Goal: Task Accomplishment & Management: Complete application form

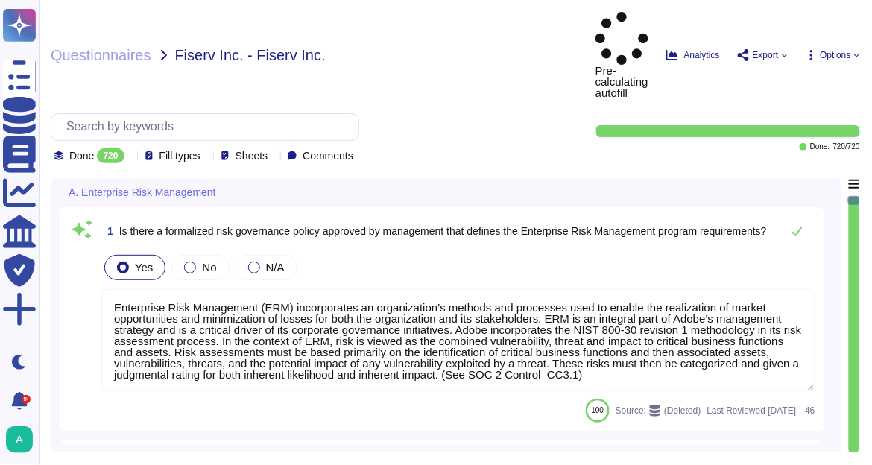
type textarea "Enterprise Risk Management (ERM) incorporates an organization’s methods and pro…"
type textarea "The risk governance plan includes risk scenarios that encompass events and poss…"
type textarea "Adobe has an established Enterprise-wide Risk Management process used by manage…"
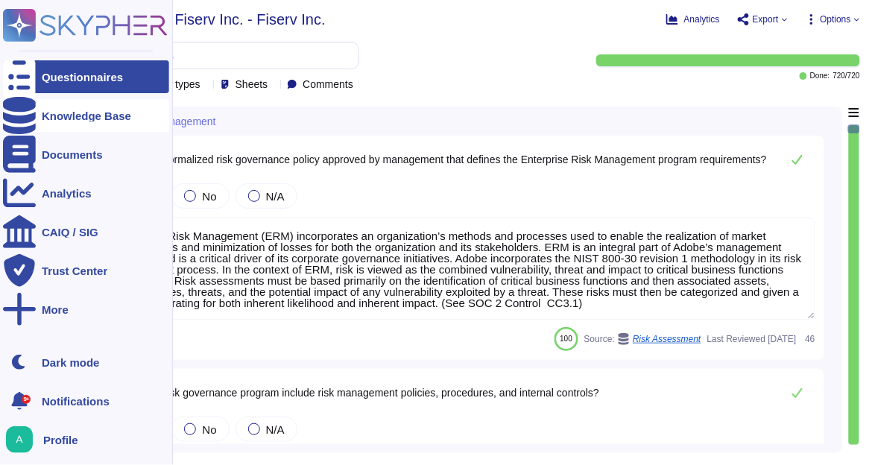
click at [74, 116] on div "Knowledge Base" at bounding box center [86, 115] width 89 height 11
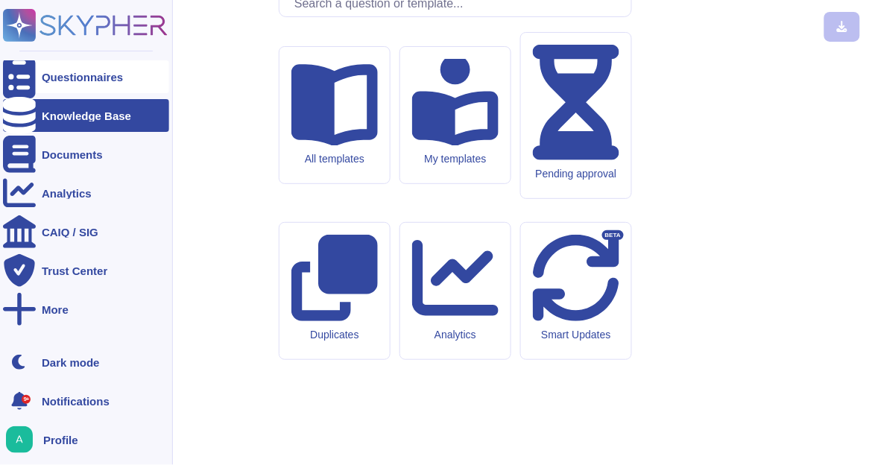
click at [86, 72] on div "Questionnaires" at bounding box center [82, 77] width 81 height 11
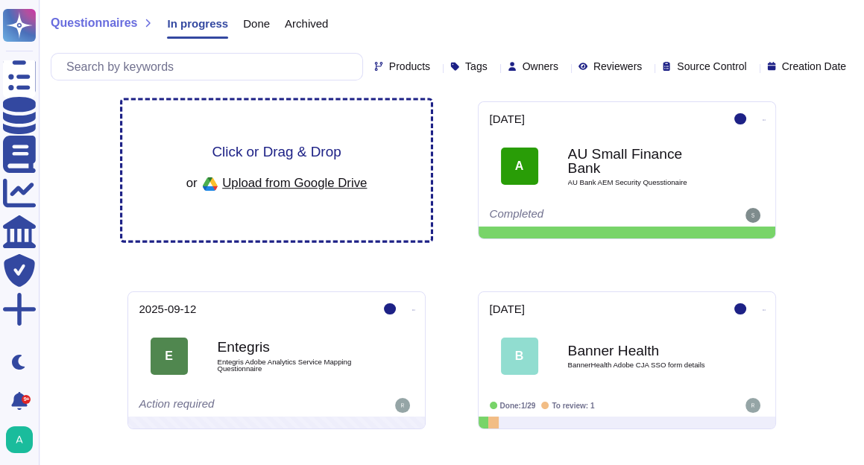
click at [268, 155] on span "Click or Drag & Drop" at bounding box center [276, 152] width 129 height 14
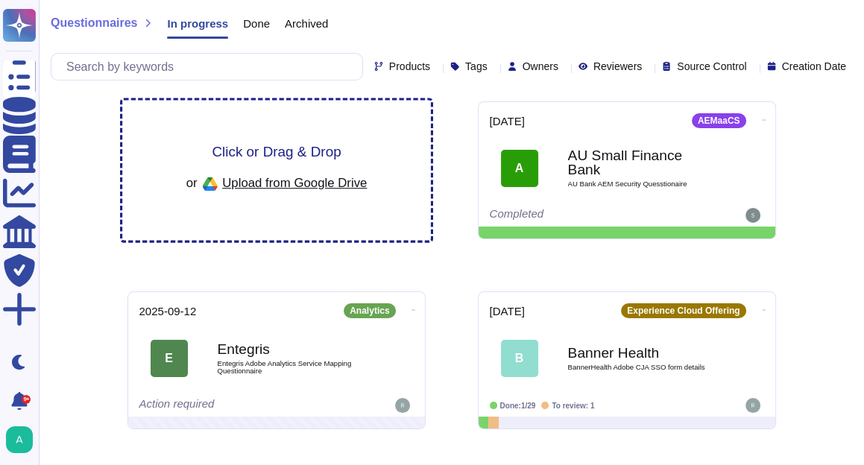
click at [268, 154] on span "Click or Drag & Drop" at bounding box center [276, 152] width 129 height 14
click at [251, 148] on span "Click or Drag & Drop" at bounding box center [276, 152] width 129 height 14
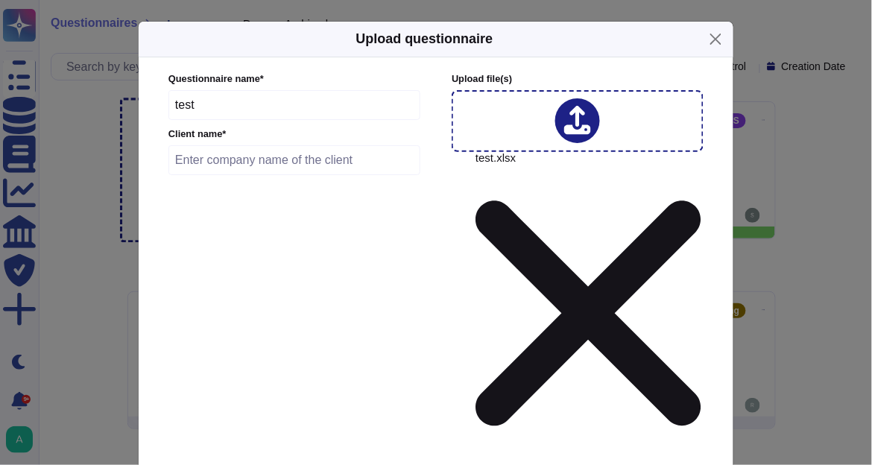
click at [240, 166] on input "text" at bounding box center [295, 160] width 252 height 30
type input "test"
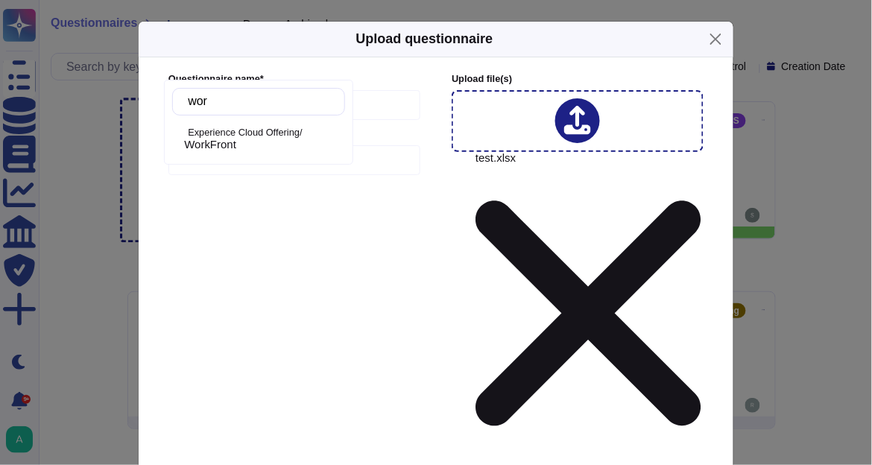
type input "work"
click at [273, 142] on div "WorkFront" at bounding box center [261, 144] width 155 height 13
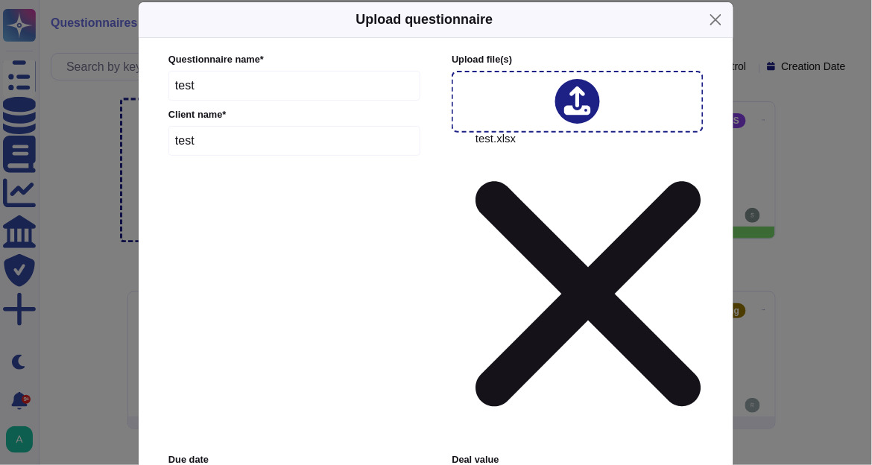
scroll to position [28, 0]
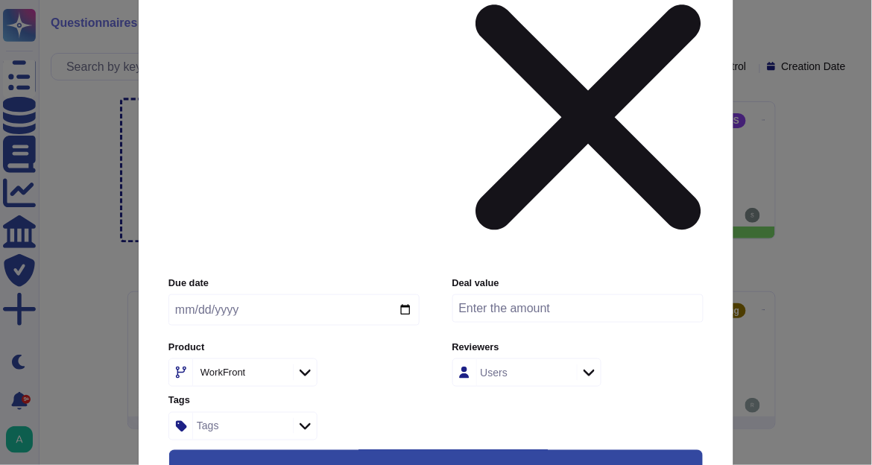
scroll to position [207, 0]
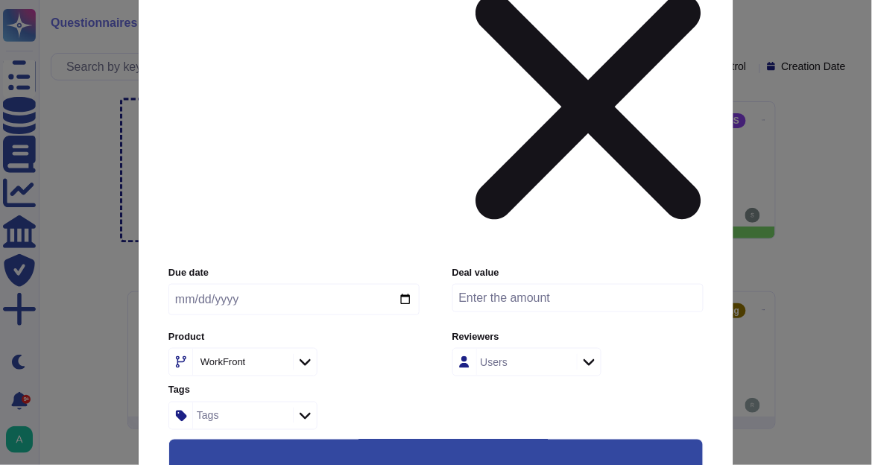
click at [0, 0] on input "Use this questionnaire as a source of suggestions" at bounding box center [0, 0] width 0 height 0
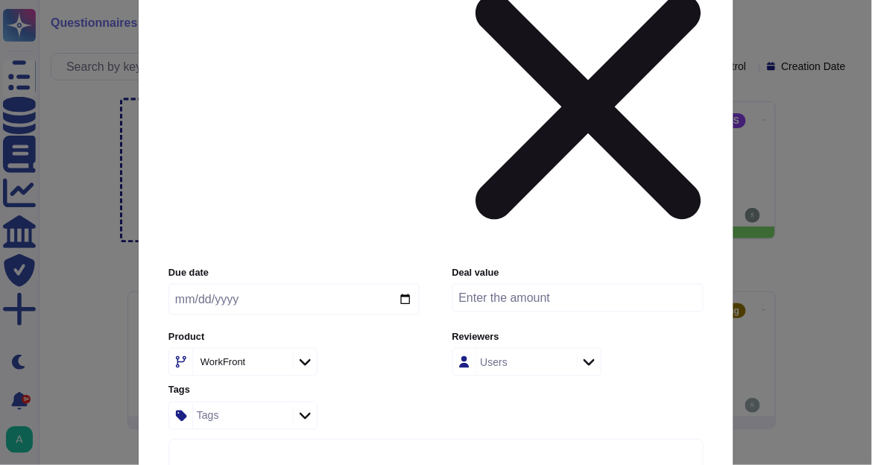
scroll to position [28, 0]
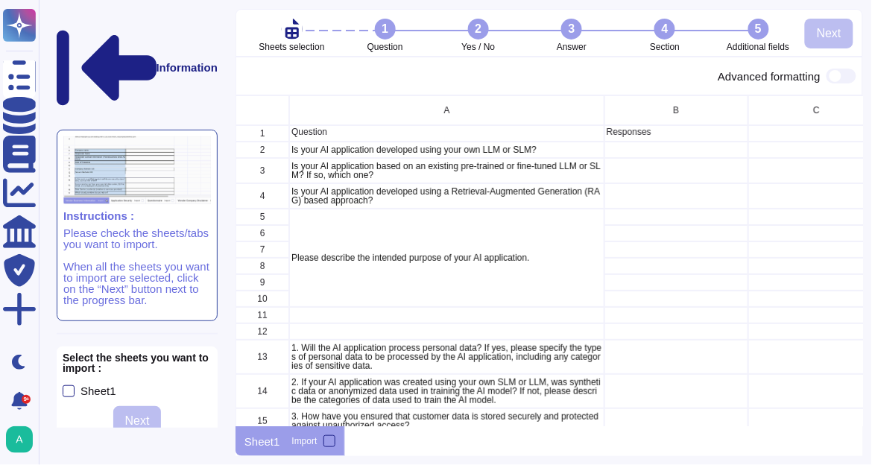
scroll to position [322, 619]
click at [102, 385] on div "Sheet1" at bounding box center [99, 390] width 36 height 11
click at [0, 0] on input "Sheet1" at bounding box center [0, 0] width 0 height 0
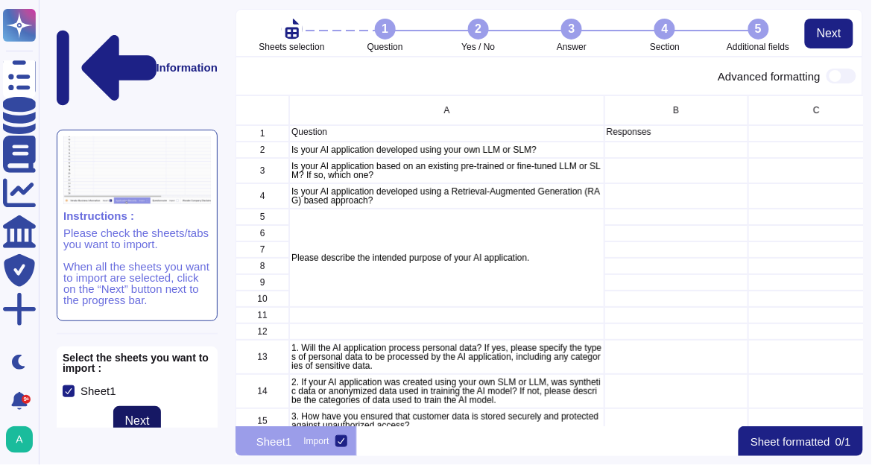
click at [153, 406] on button "Next" at bounding box center [137, 421] width 48 height 30
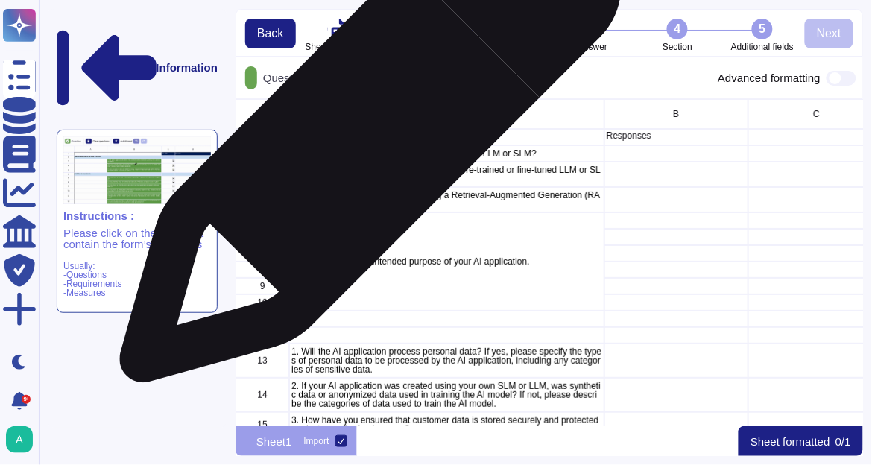
click at [365, 139] on p "Question" at bounding box center [447, 135] width 311 height 9
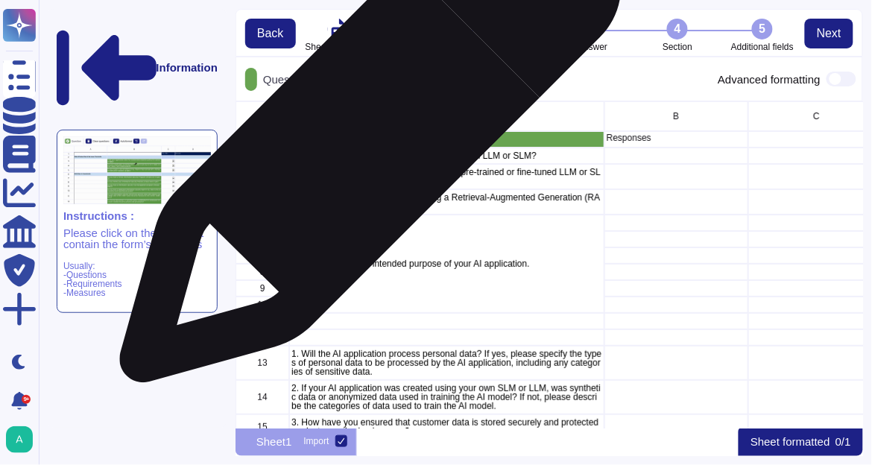
scroll to position [9, 9]
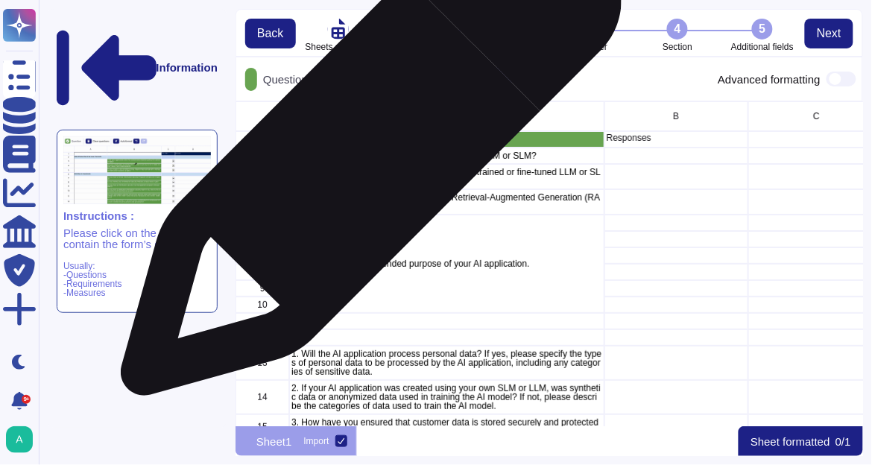
click at [365, 153] on p "Is your AI application developed using your own LLM or SLM?" at bounding box center [447, 155] width 311 height 9
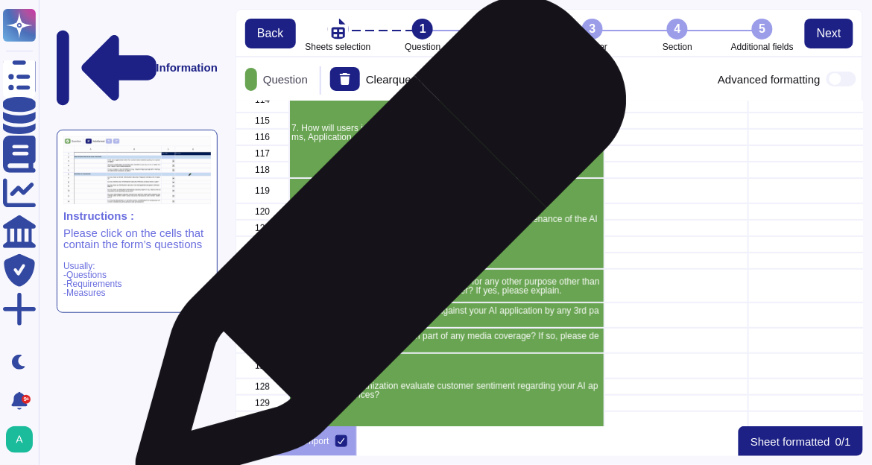
scroll to position [2432, 0]
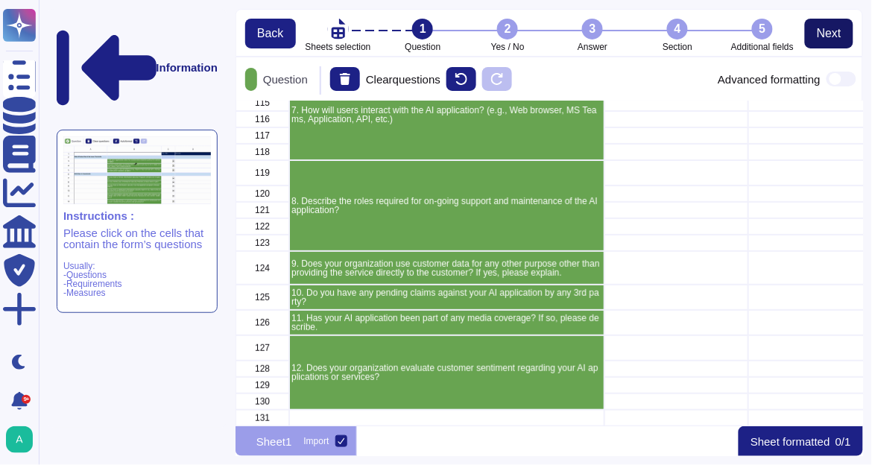
click at [822, 32] on span "Next" at bounding box center [829, 34] width 25 height 12
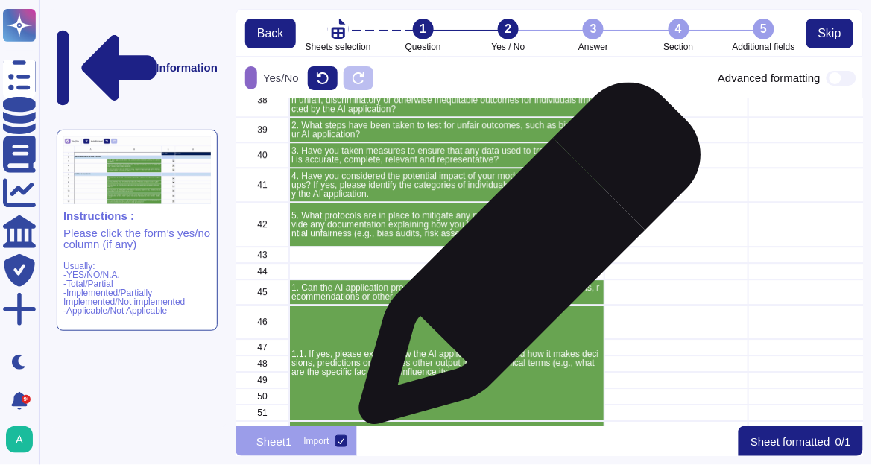
scroll to position [879, 0]
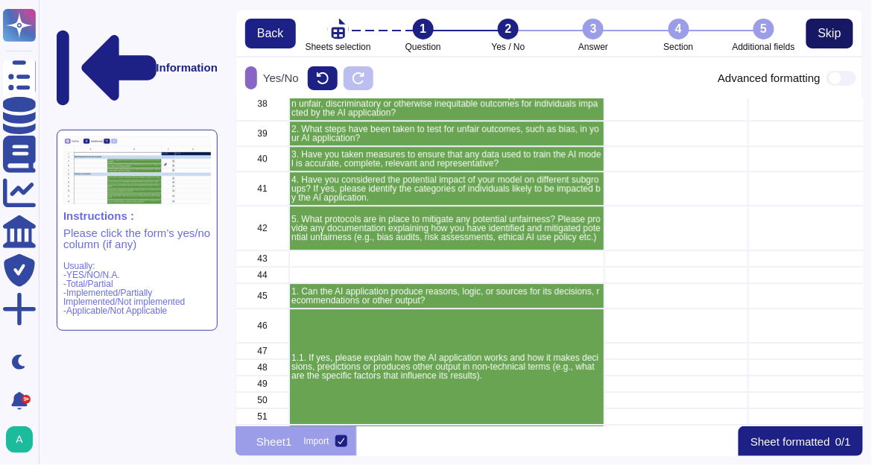
click at [839, 34] on span "Skip" at bounding box center [830, 34] width 23 height 12
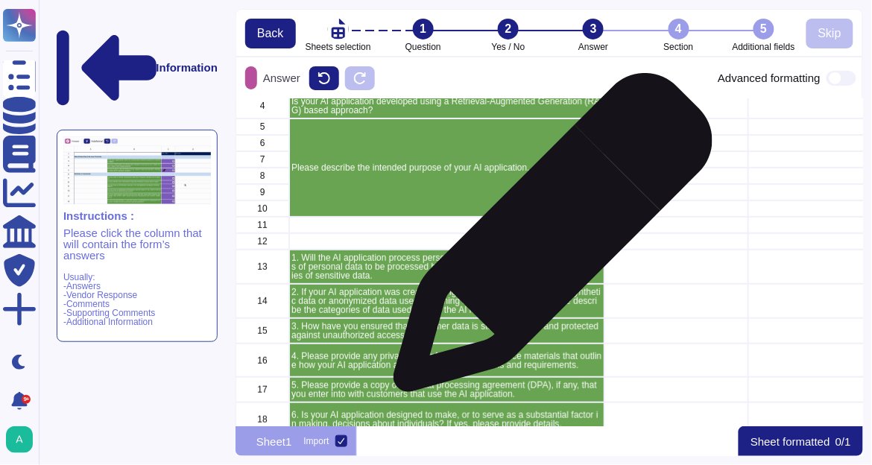
scroll to position [0, 0]
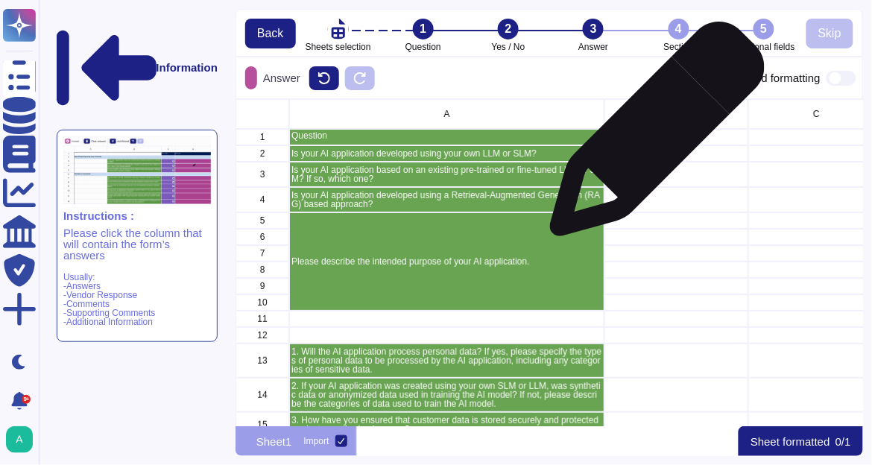
click at [652, 136] on p "Responses" at bounding box center [676, 135] width 139 height 9
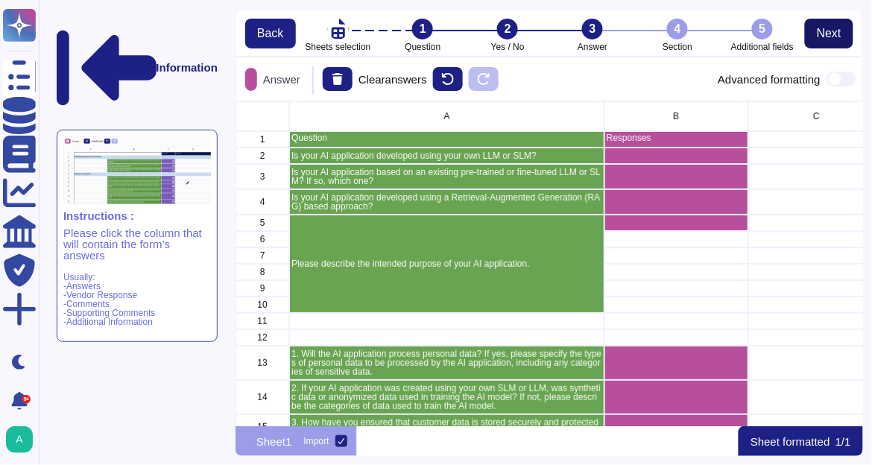
click at [824, 36] on span "Next" at bounding box center [829, 34] width 25 height 12
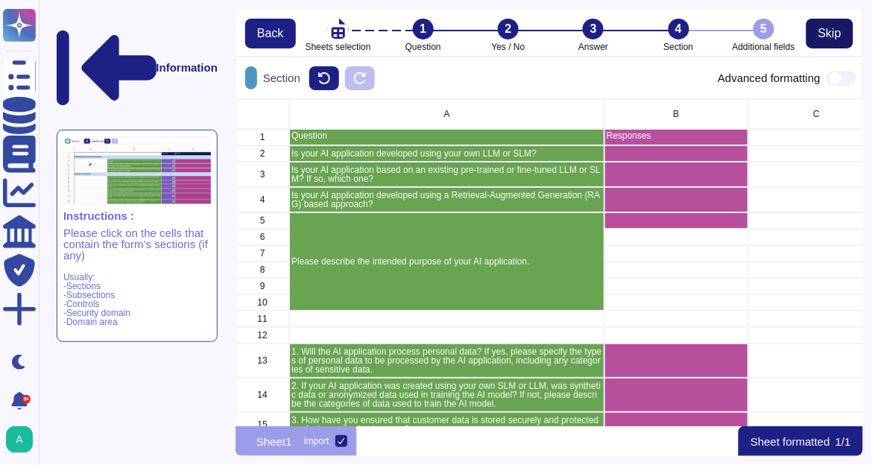
scroll to position [318, 619]
click at [824, 36] on span "Skip" at bounding box center [830, 34] width 23 height 12
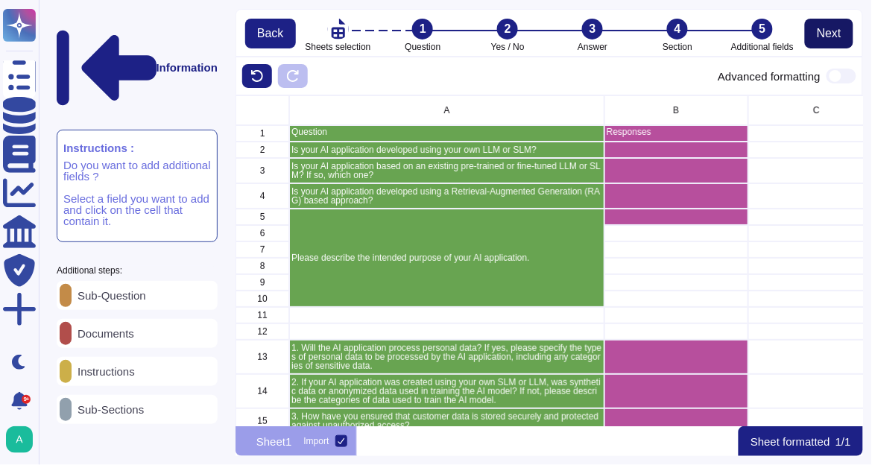
click at [824, 36] on span "Next" at bounding box center [829, 34] width 25 height 12
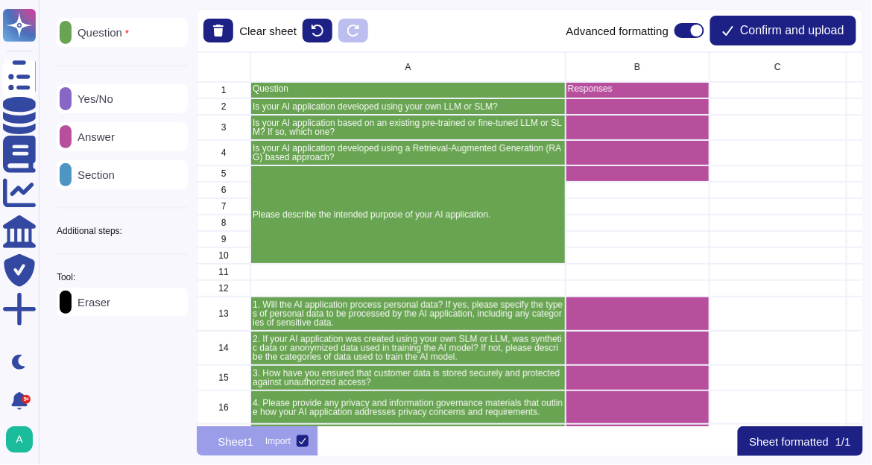
scroll to position [365, 658]
click at [824, 36] on span "Confirm and upload" at bounding box center [792, 31] width 104 height 12
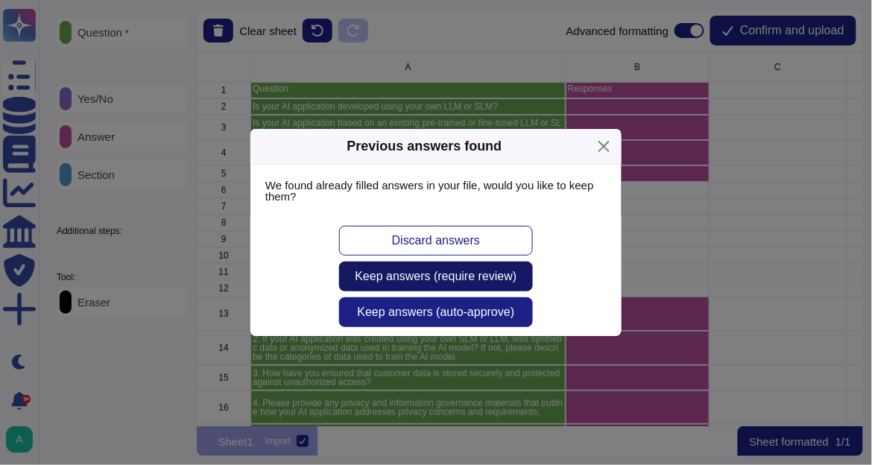
click at [462, 276] on span "Keep answers (require review)" at bounding box center [437, 277] width 162 height 12
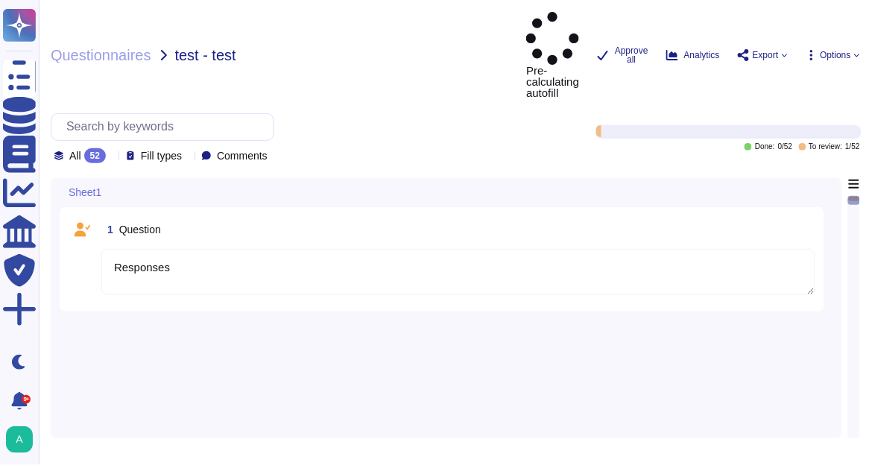
type textarea "Responses"
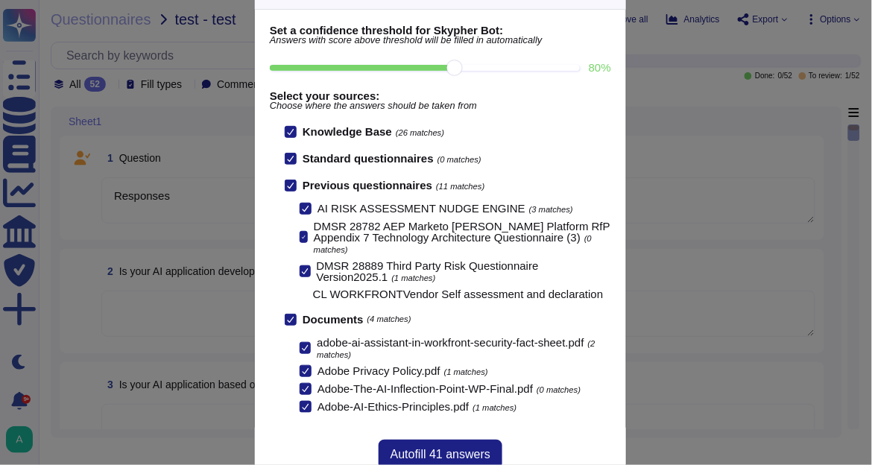
scroll to position [82, 0]
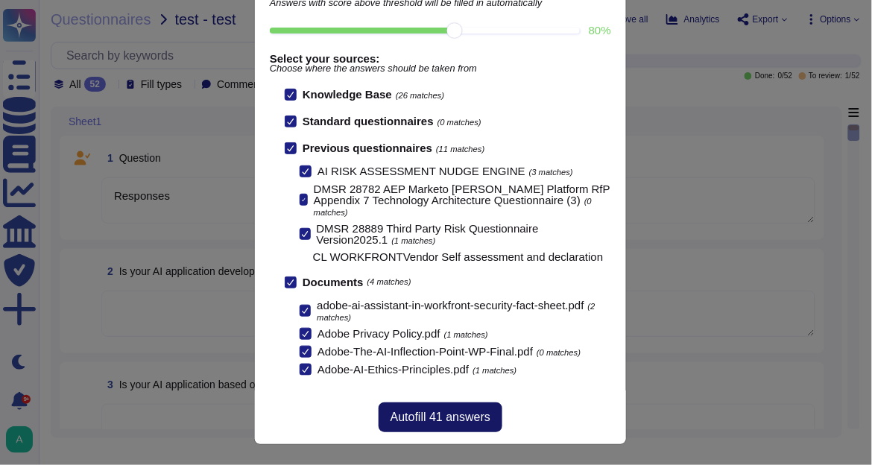
click at [450, 418] on span "Autofill 41 answers" at bounding box center [441, 418] width 100 height 12
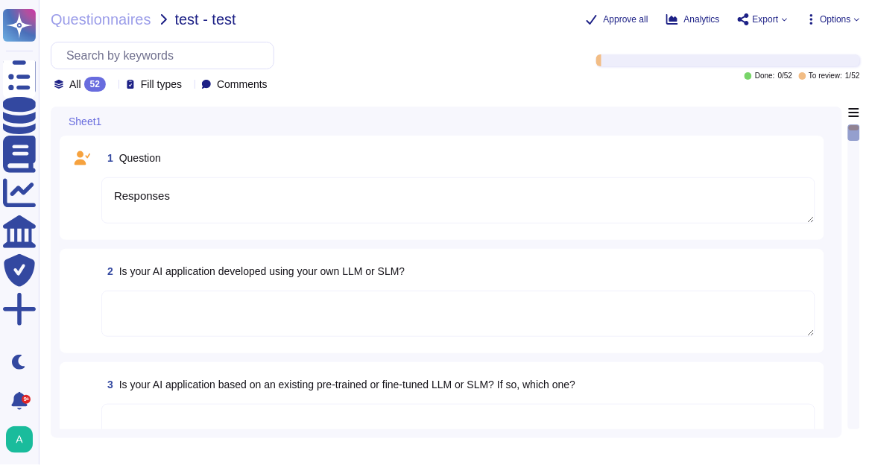
scroll to position [63, 0]
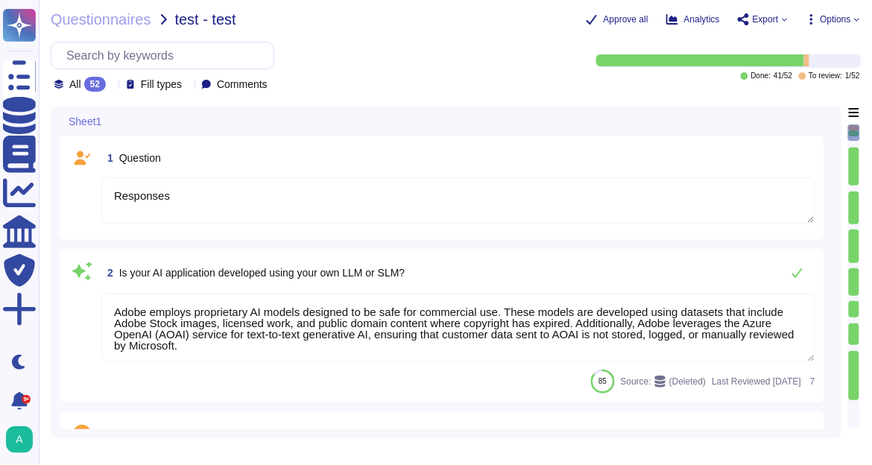
type textarea "Adobe employs proprietary AI models designed to be safe for commercial use. The…"
type textarea "As the data controller, you will determine the personal data that Adobe process…"
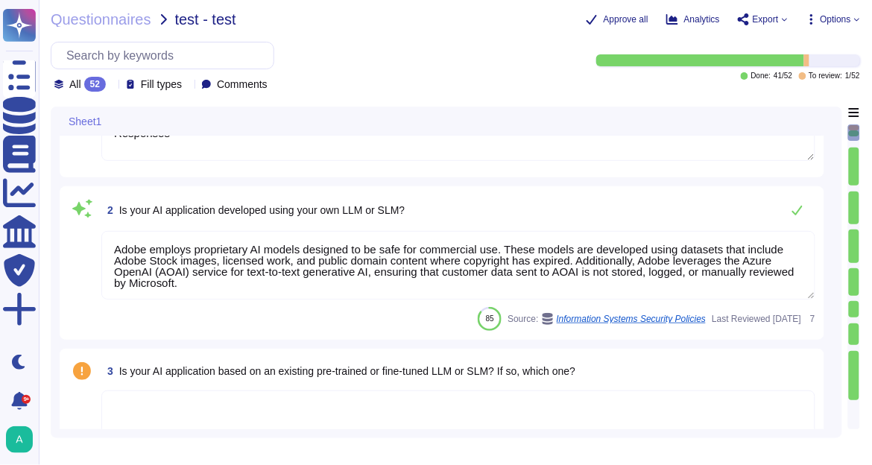
type textarea "Please see our General Terms of Use (https://www.adobe.com/legal/terms.html) wh…"
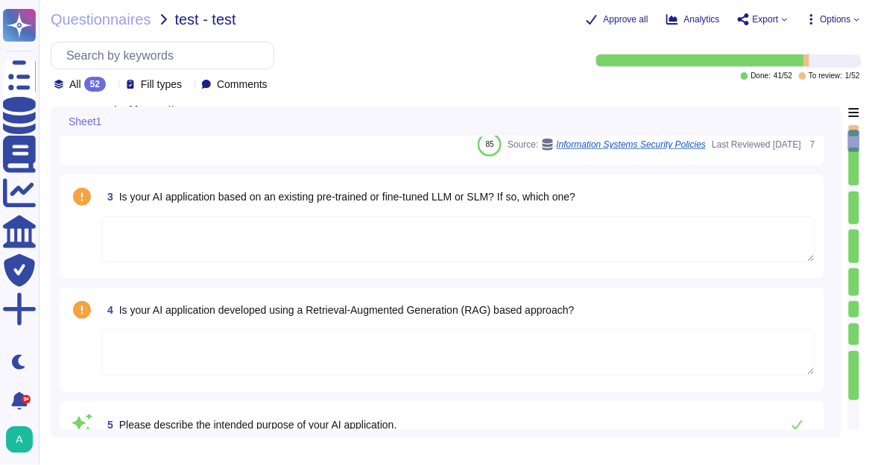
type textarea "Adobe Artificial Intelligence offerings go through Adobe's responsible AI Ethic…"
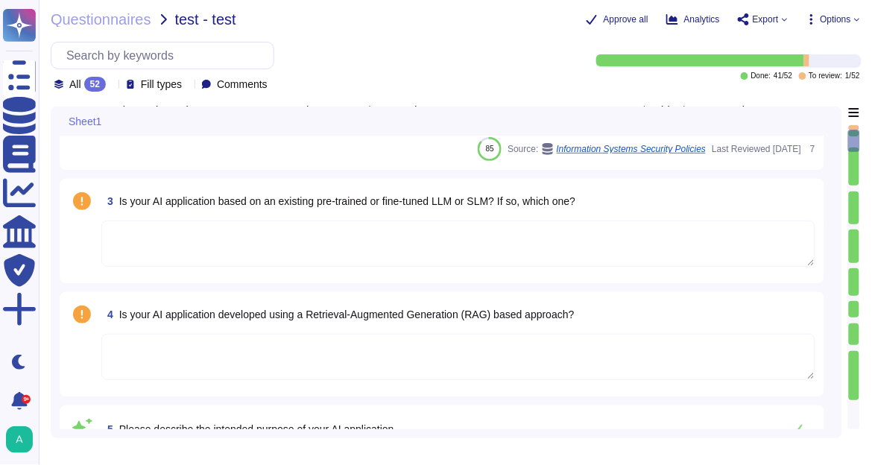
scroll to position [0, 0]
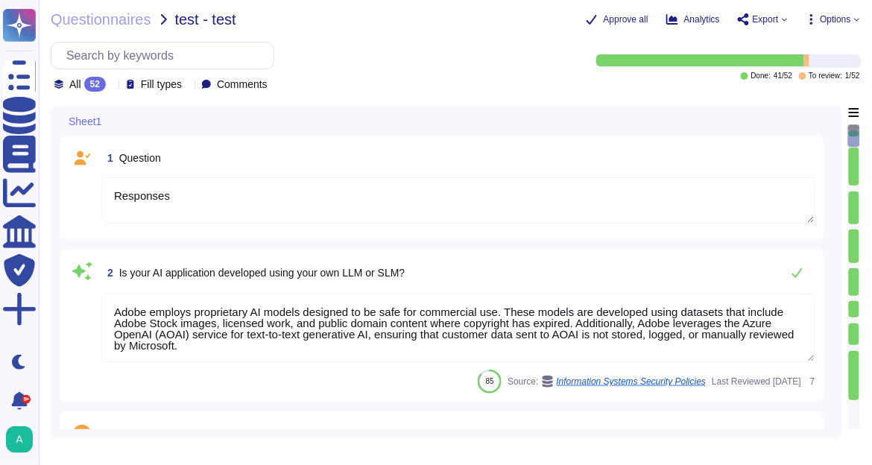
type textarea "Please see our General Terms of Use (https://www.adobe.com/legal/terms.html) wh…"
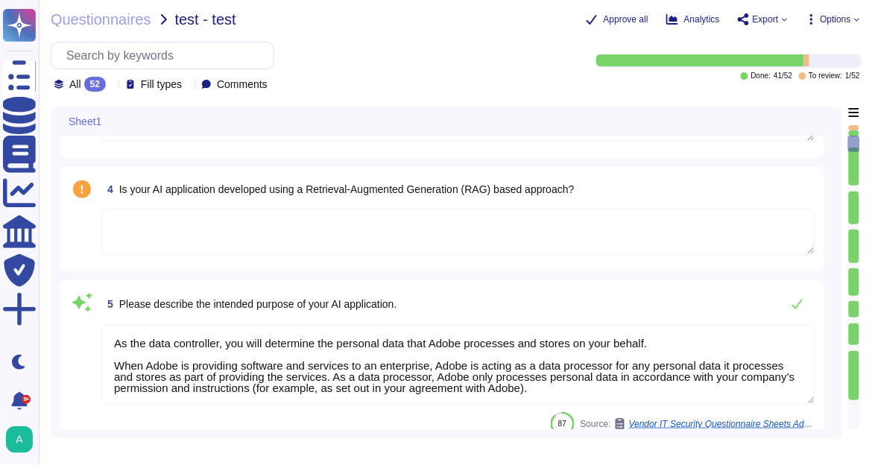
type textarea "Adobe Artificial Intelligence offerings go through Adobe's responsible AI Ethic…"
type textarea "Features implemented for the security of the data include the following: • Data…"
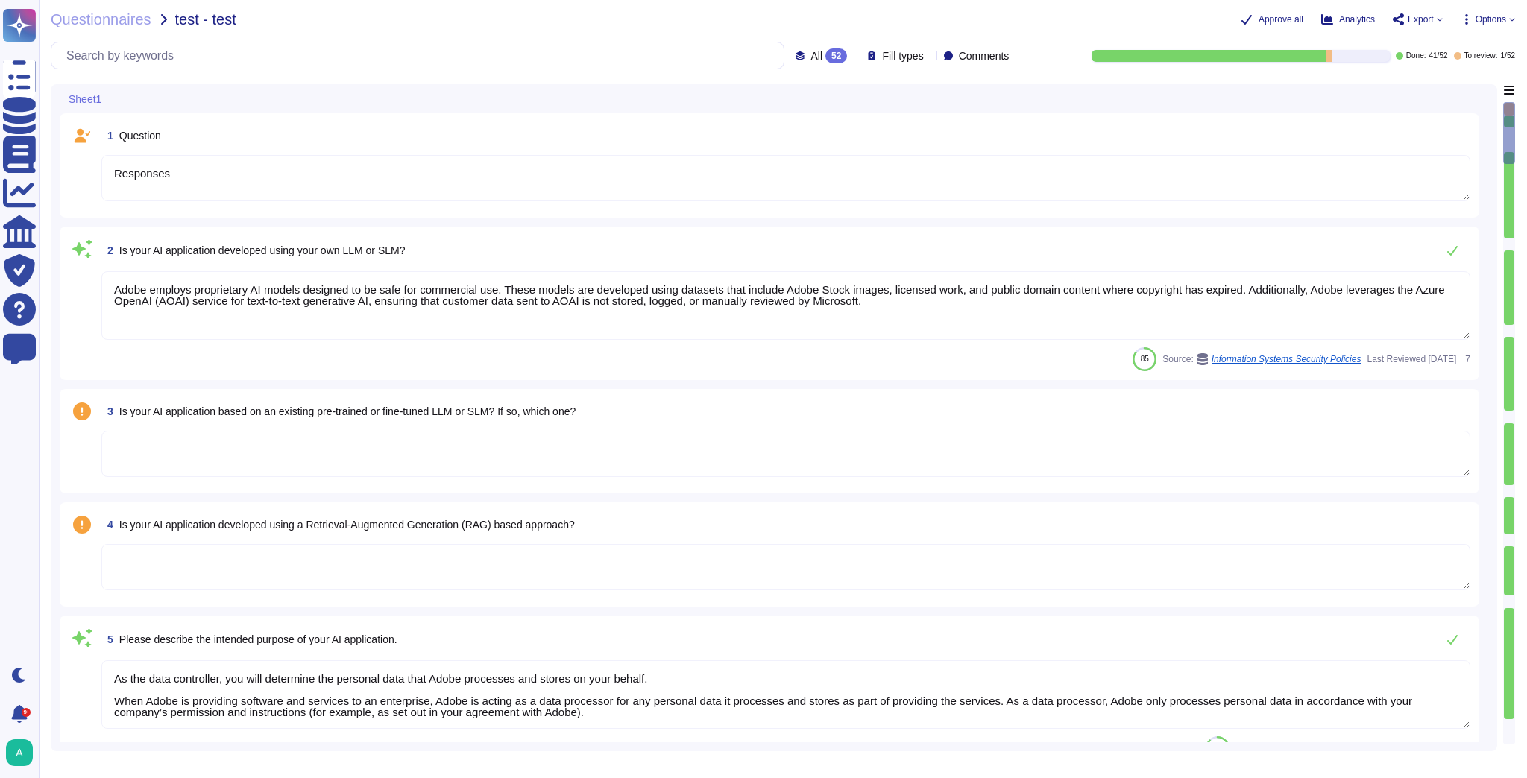
type textarea "As the data controller, you will determine the personal data that Adobe process…"
type textarea "Please see our General Terms of Use (https://www.adobe.com/legal/terms.html) wh…"
type textarea "Adobe Artificial Intelligence offerings go through Adobe's responsible AI Ethic…"
type textarea "Features implemented for the security of the data include the following: • Data…"
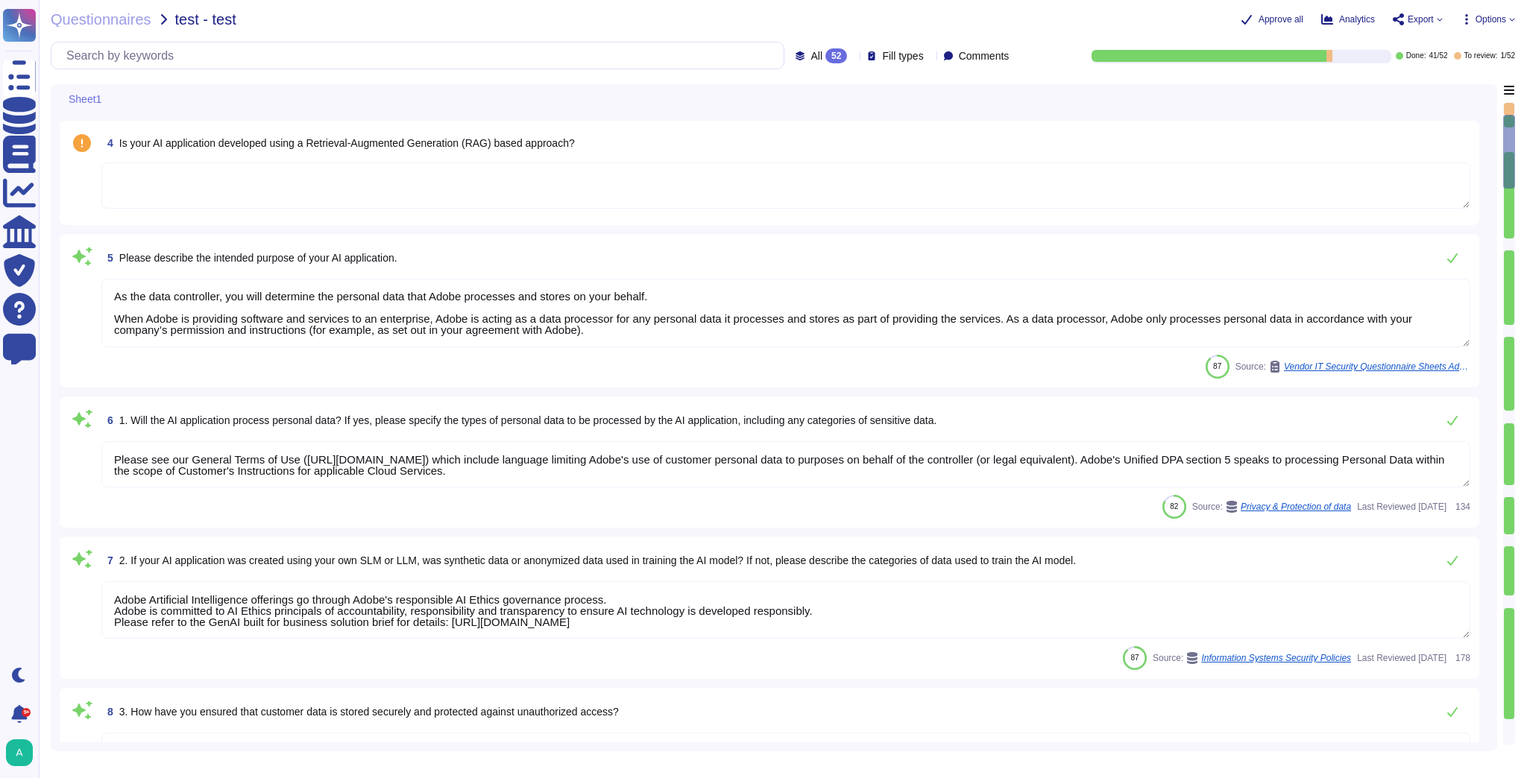
scroll to position [418, 0]
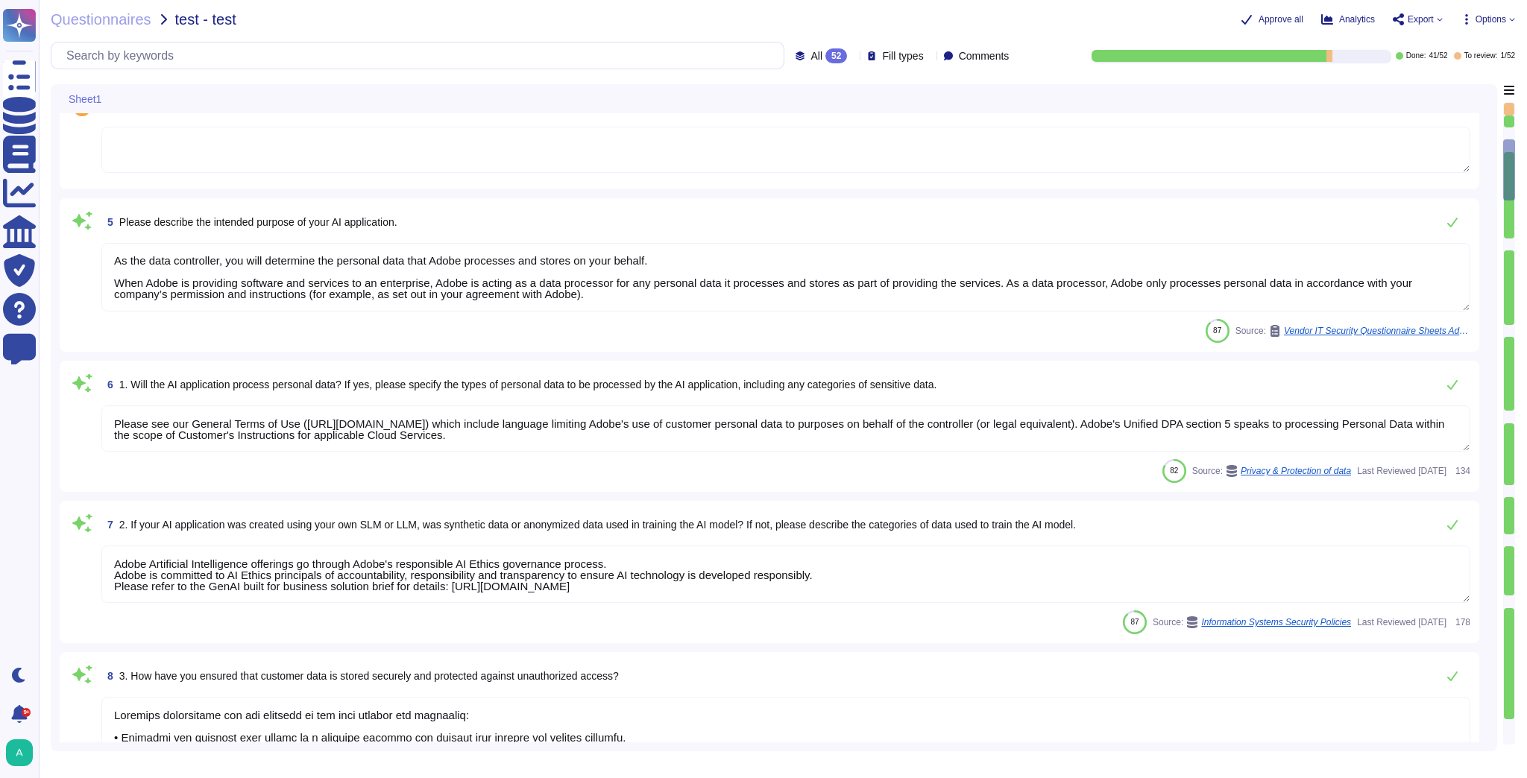
type textarea "Please refer to the privacy policy available here: http://www.adobe.com/privacy…"
type textarea "To request a copy of the Adobe Data Processing Agreement and Standard Contractu…"
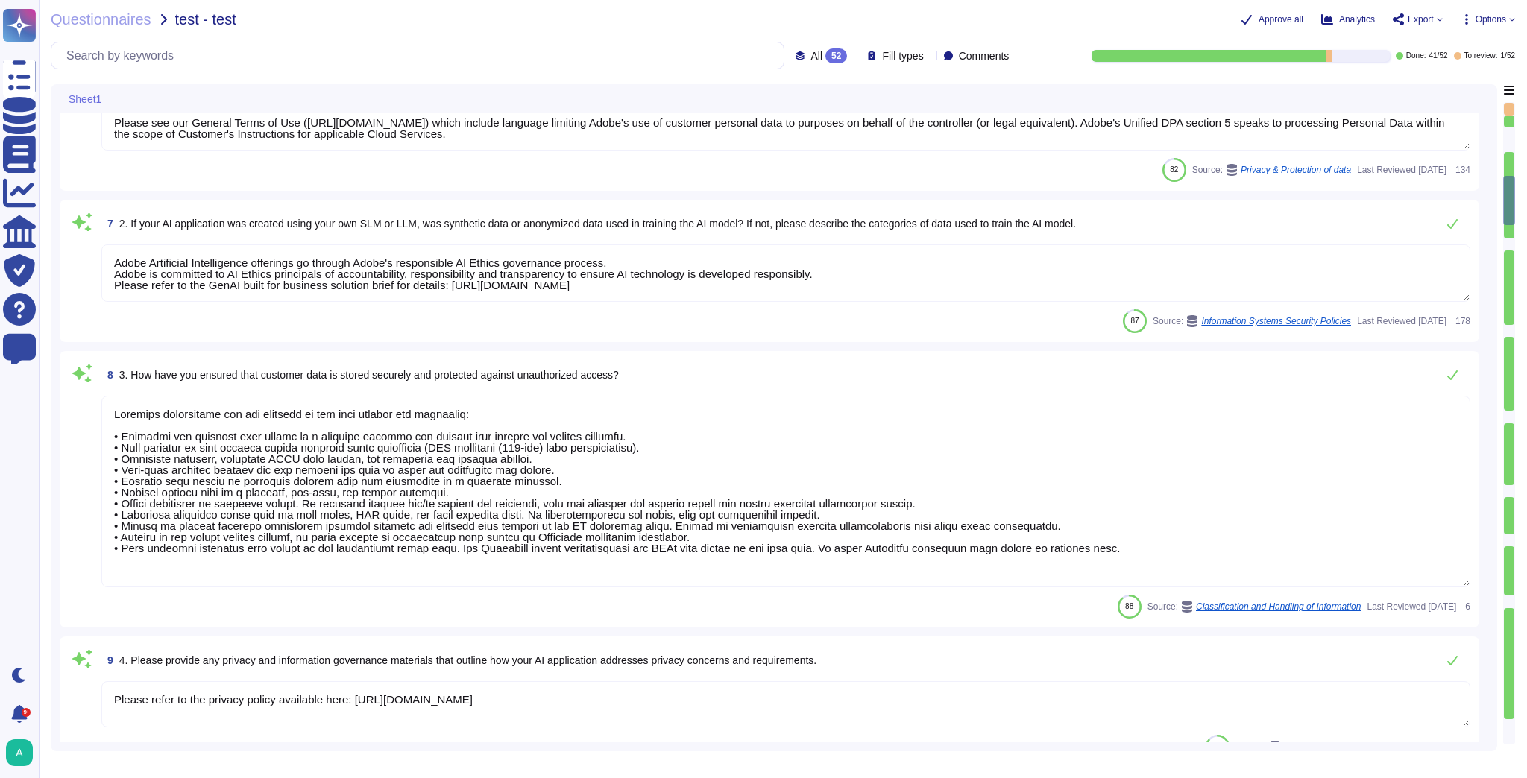
type textarea "Consent management falls under the responsibility of the Data Controller. Adobe…"
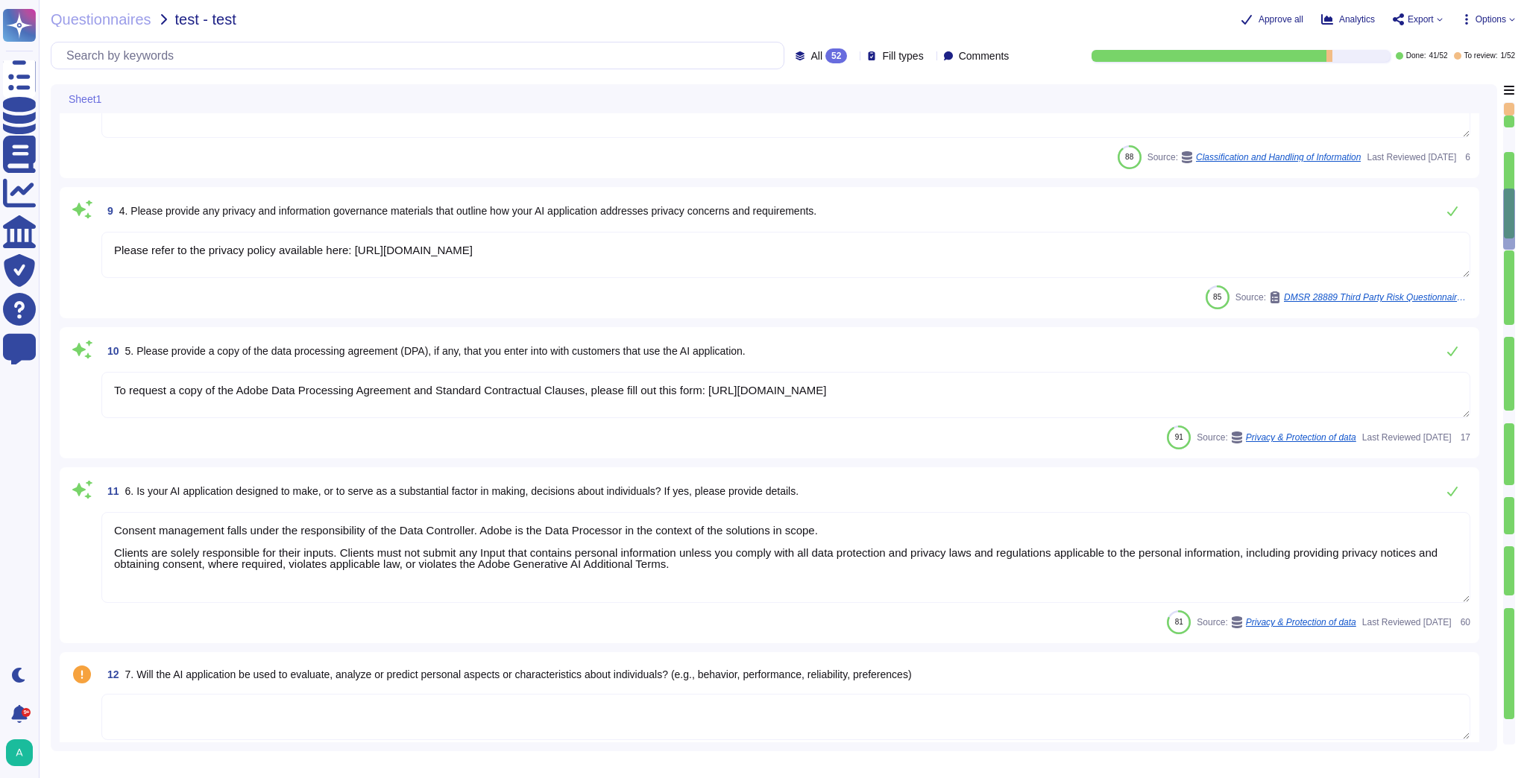
type textarea "All trainings provided through Adobe's learning platform are tracked. Adobe mai…"
type textarea "Customers maintain ownership of their data."
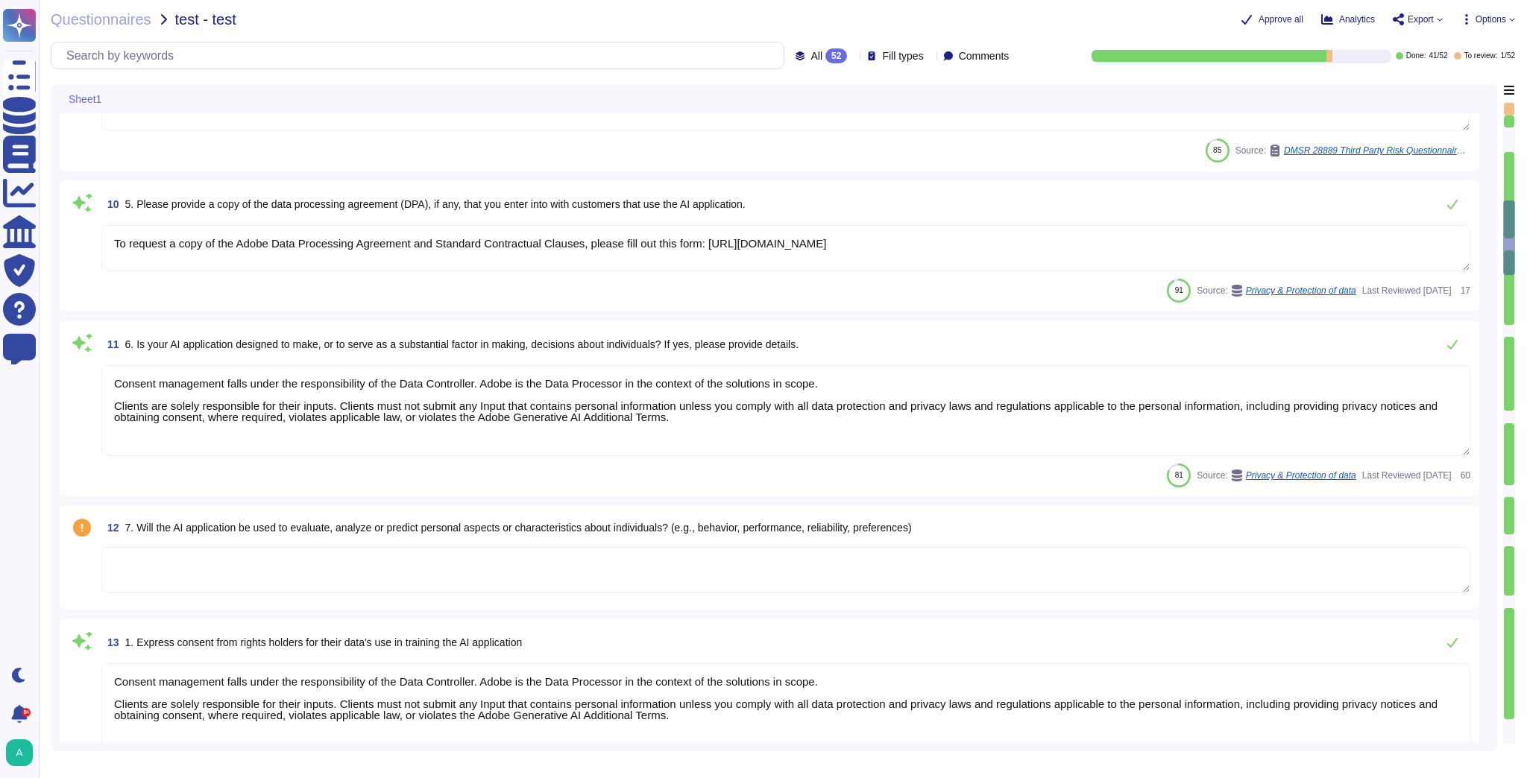
type textarea "Currently, Adobe leverages the Azure Open AI (AOAI) service for text-to-text ge…"
type textarea "When Adobe is providing software and services to an enterprise, Adobe is acting…"
type textarea "Features implemented for the security of the data include the following: • Data…"
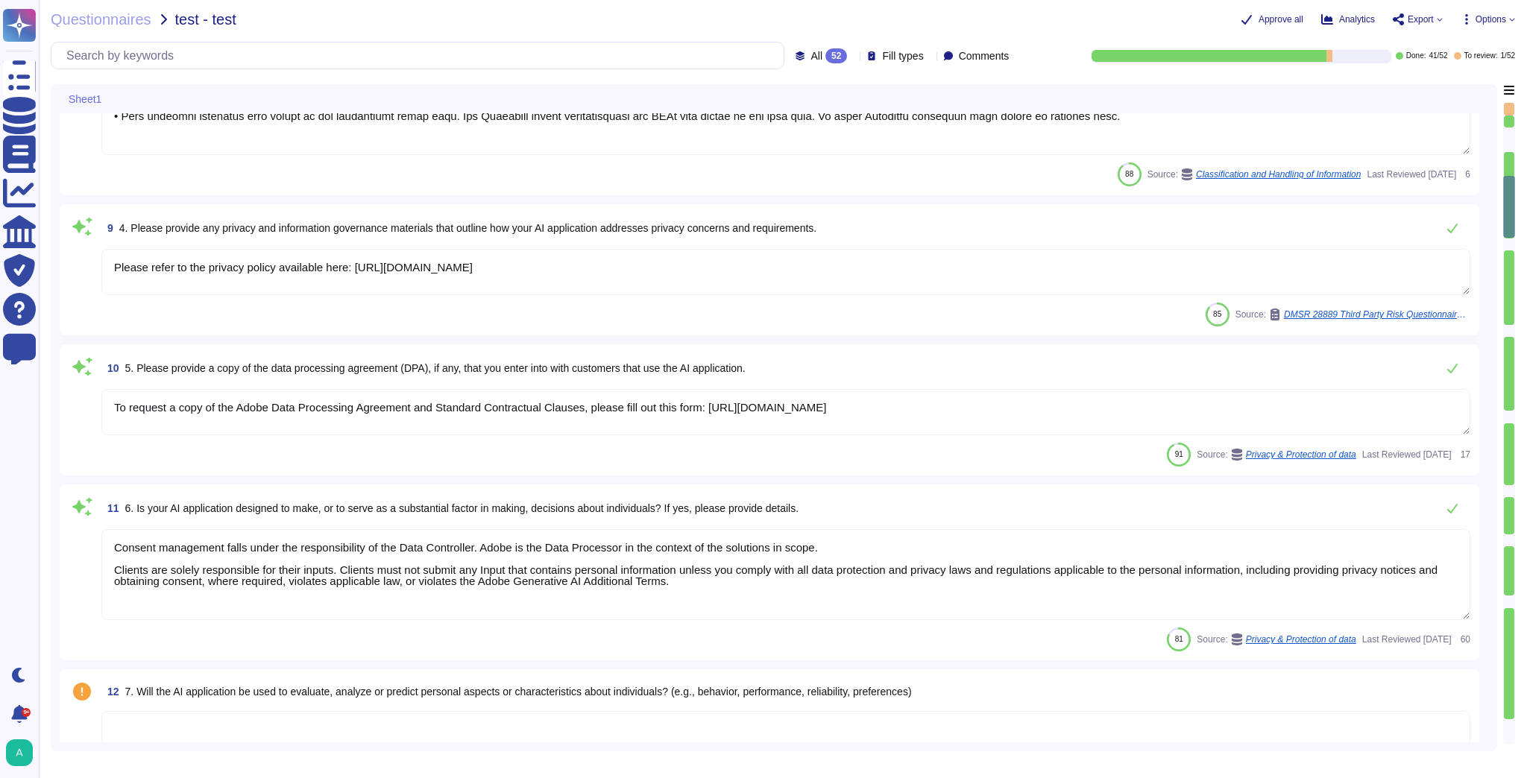
type textarea "As the data controller, you will determine the personal data that Adobe process…"
type textarea "Please see our General Terms of Use (https://www.adobe.com/legal/terms.html) wh…"
type textarea "Adobe Artificial Intelligence offerings go through Adobe's responsible AI Ethic…"
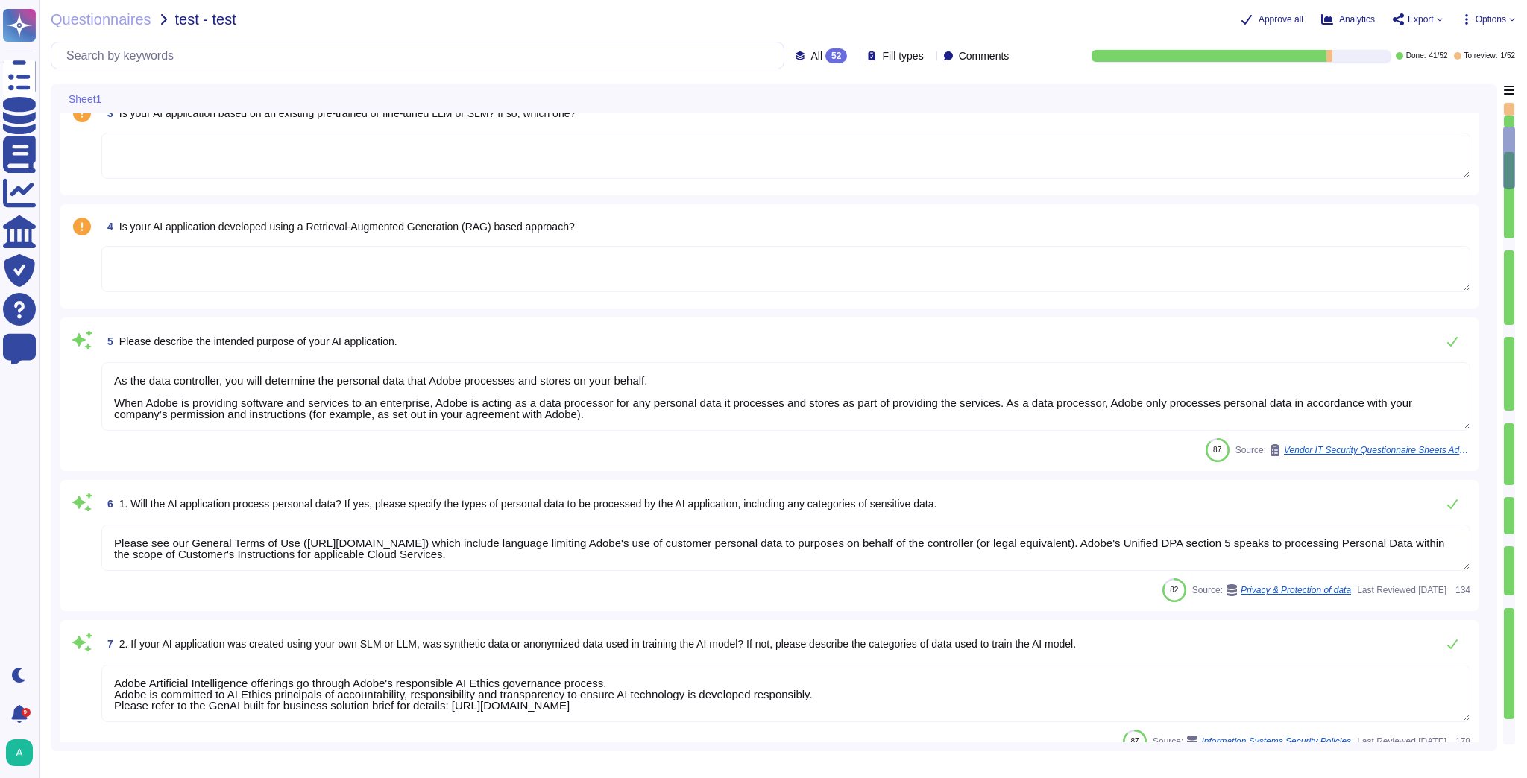
type textarea "Responses"
type textarea "Adobe employs proprietary AI models designed to be safe for commercial use. The…"
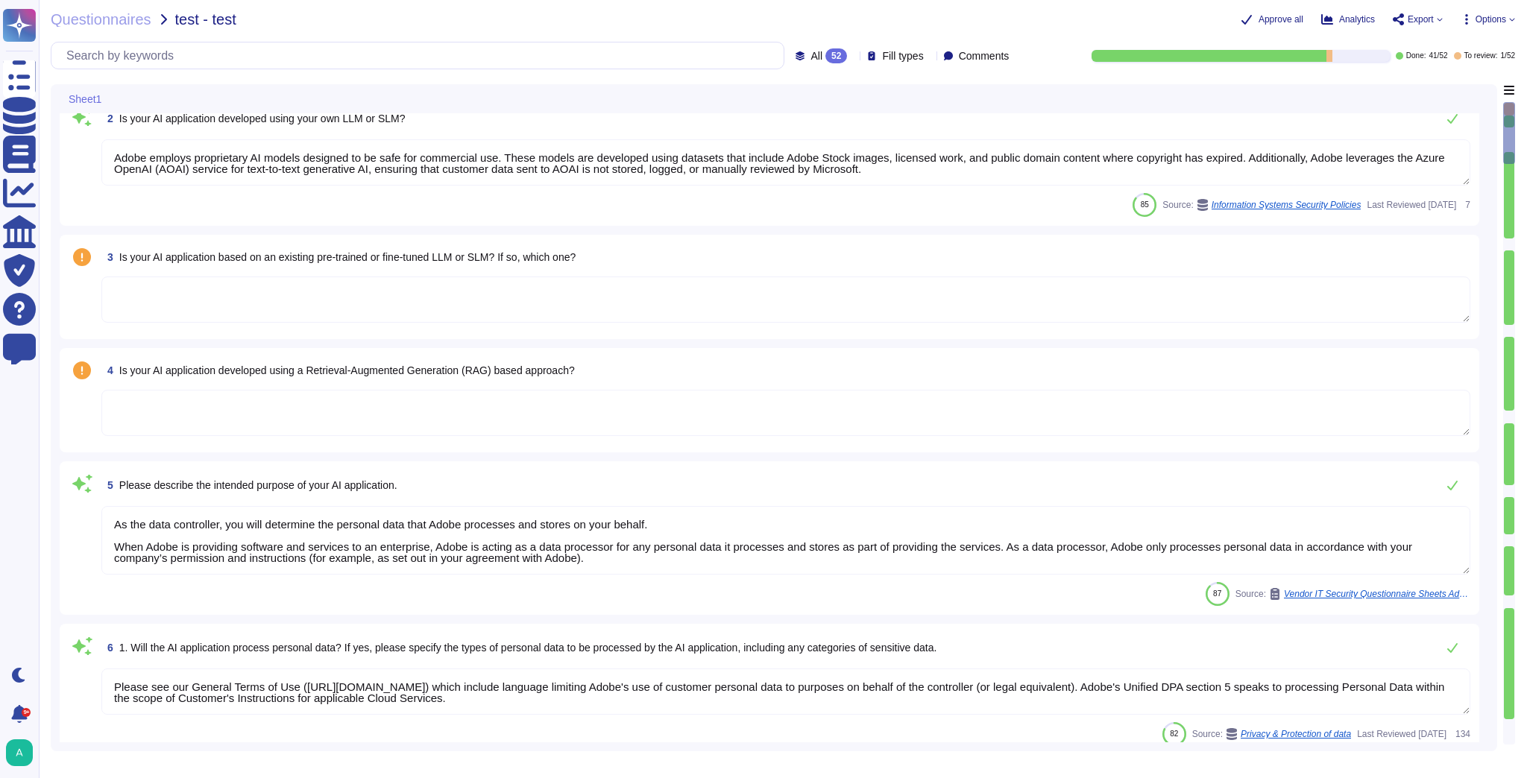
scroll to position [0, 0]
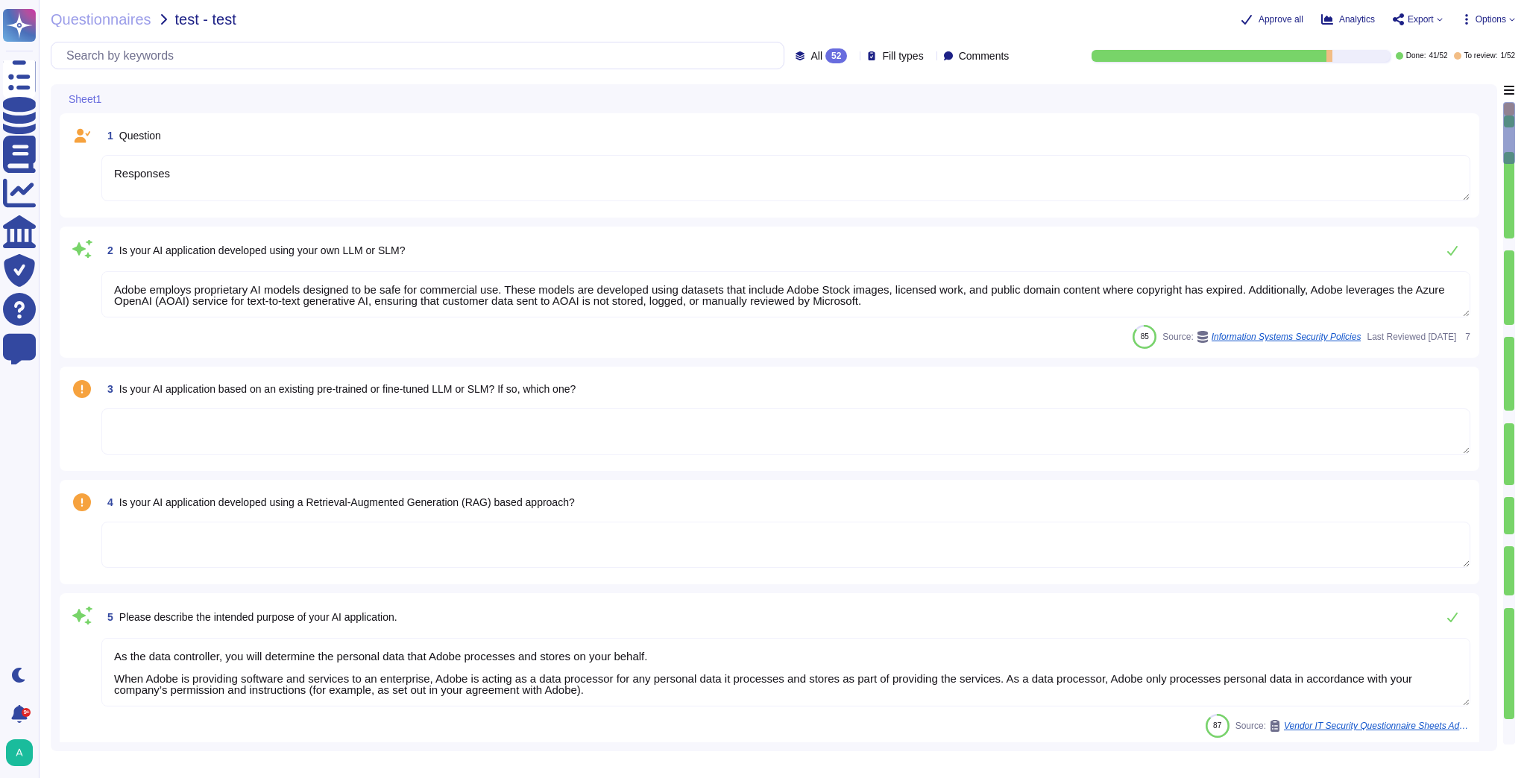
click at [872, 17] on span "Export" at bounding box center [1418, 19] width 50 height 12
click at [872, 90] on p "Download" at bounding box center [1472, 111] width 53 height 42
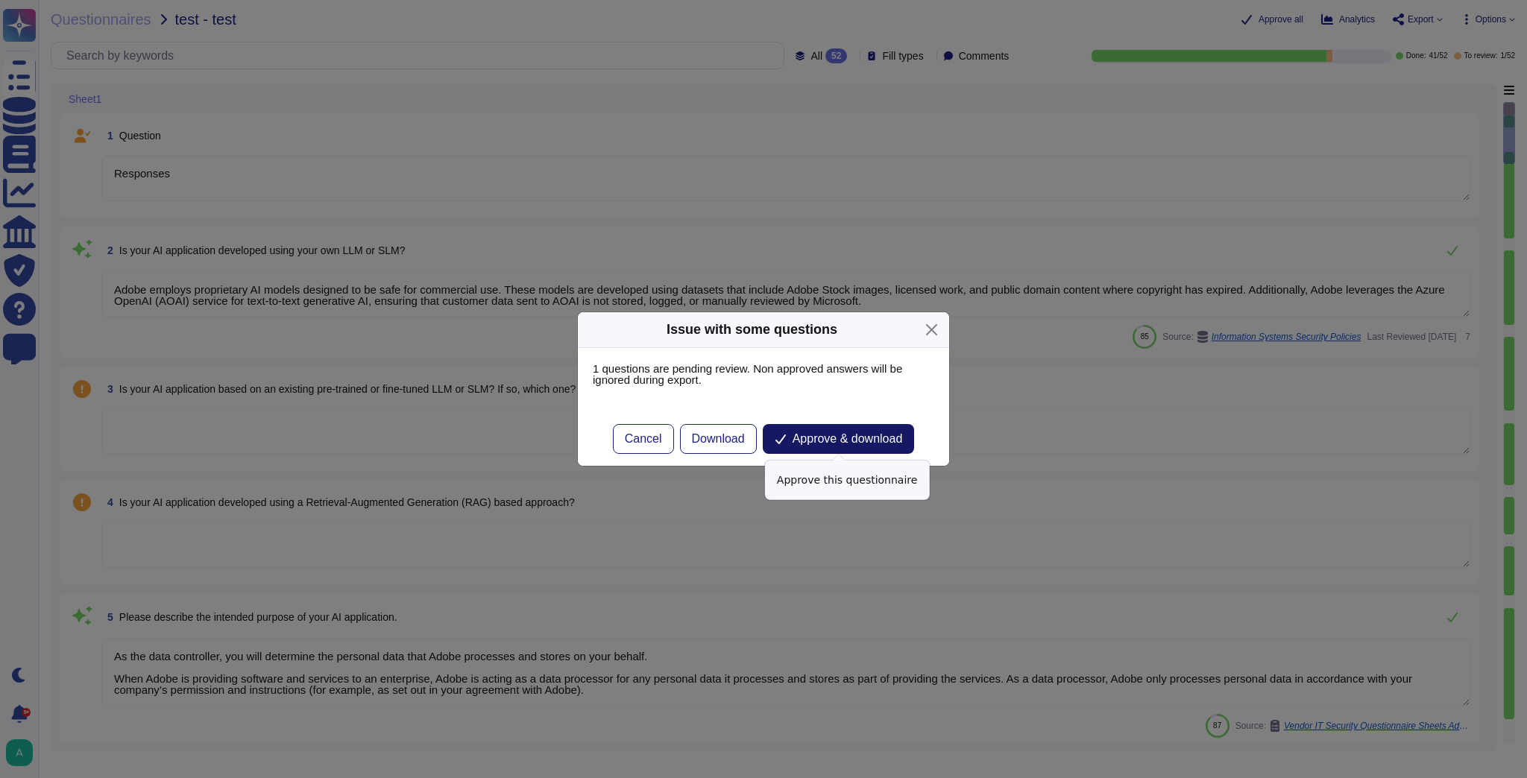
click at [868, 449] on button "Approve & download" at bounding box center [839, 439] width 152 height 30
